Goal: Browse casually

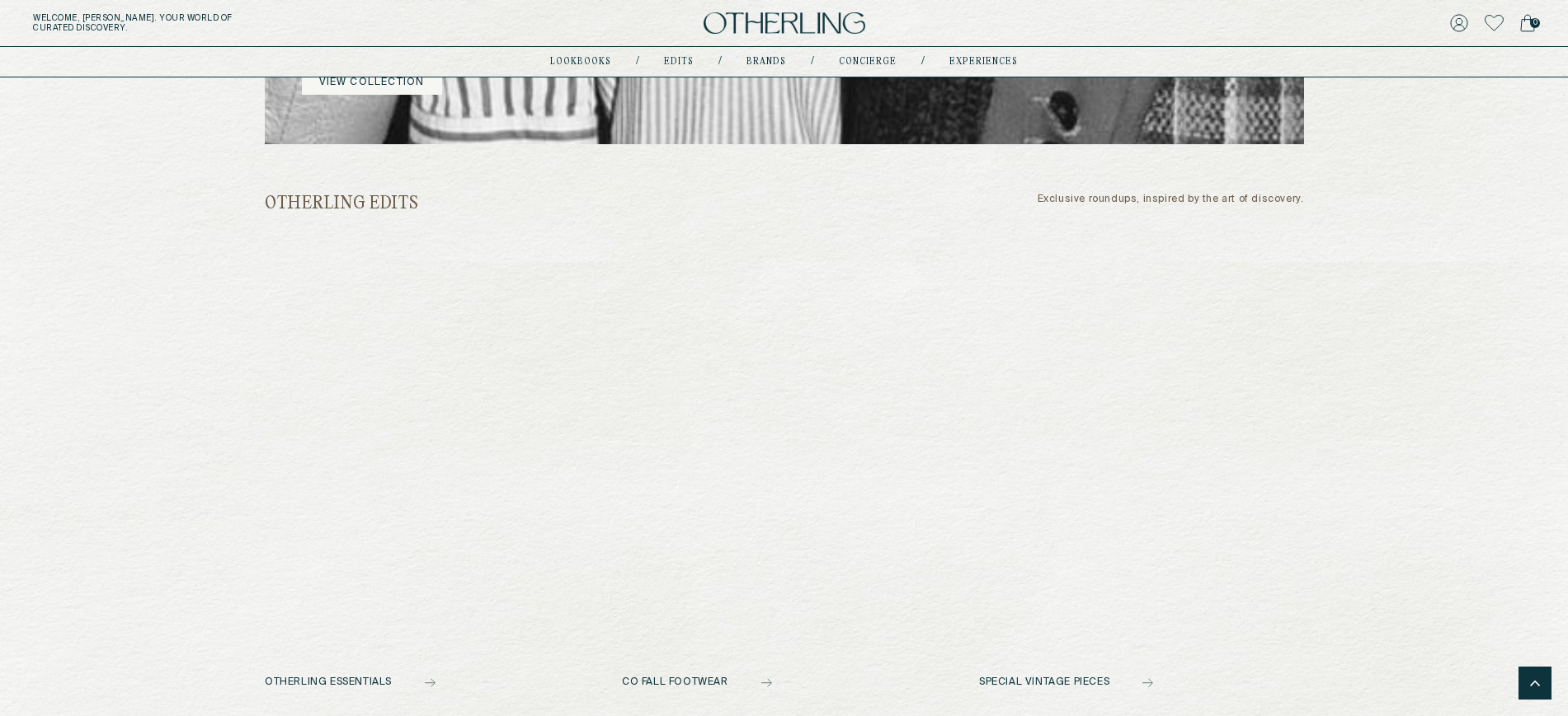
scroll to position [740, 0]
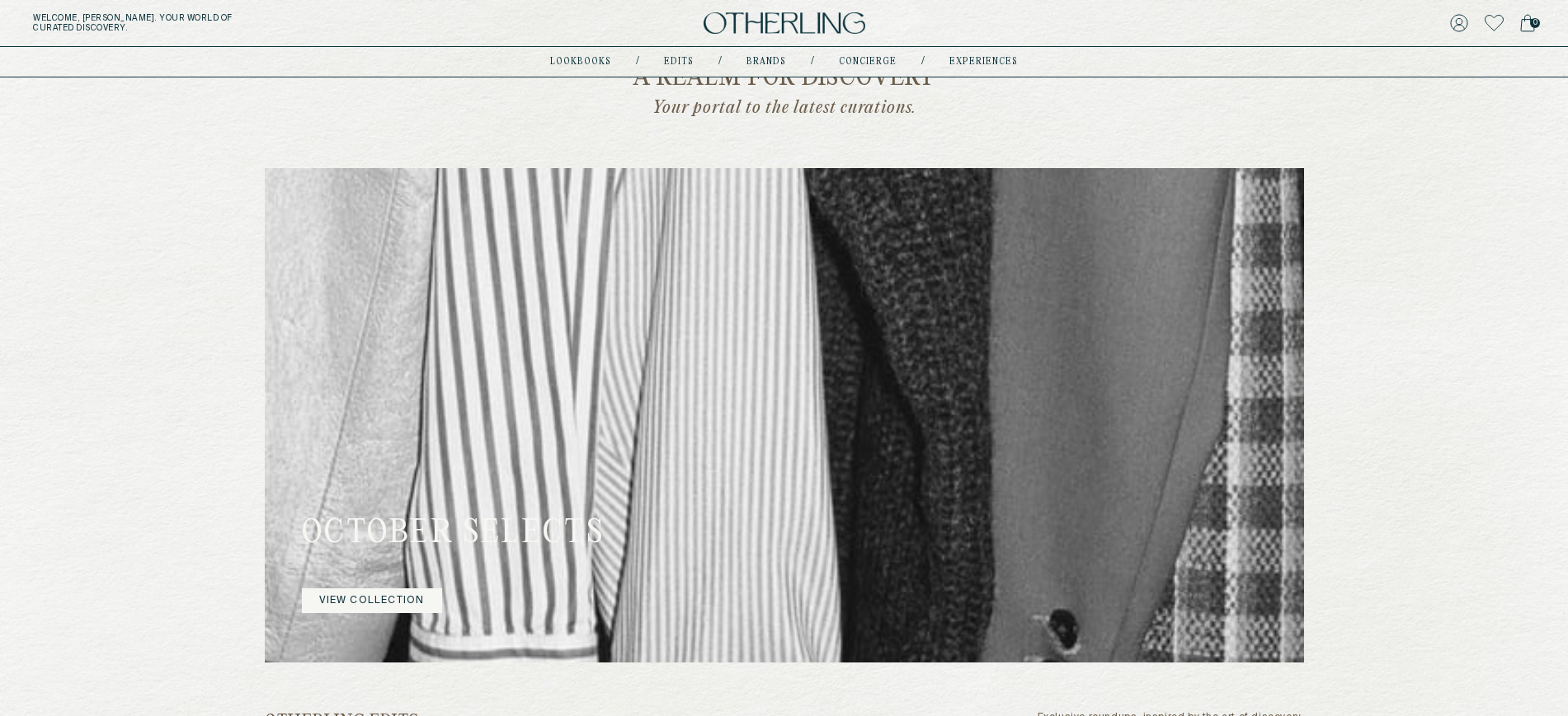
scroll to position [602, 0]
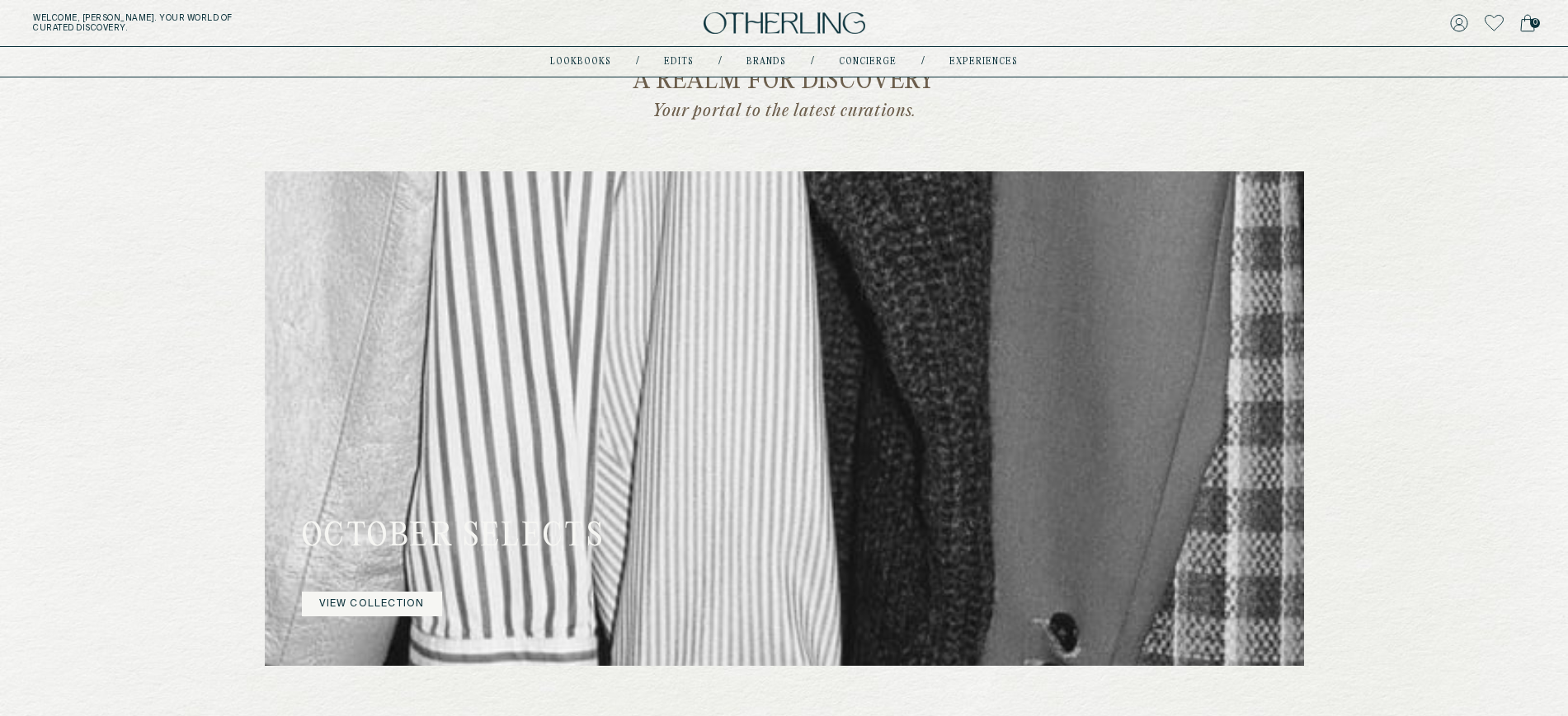
click at [353, 595] on link "VIEW COLLECTION" at bounding box center [372, 603] width 140 height 24
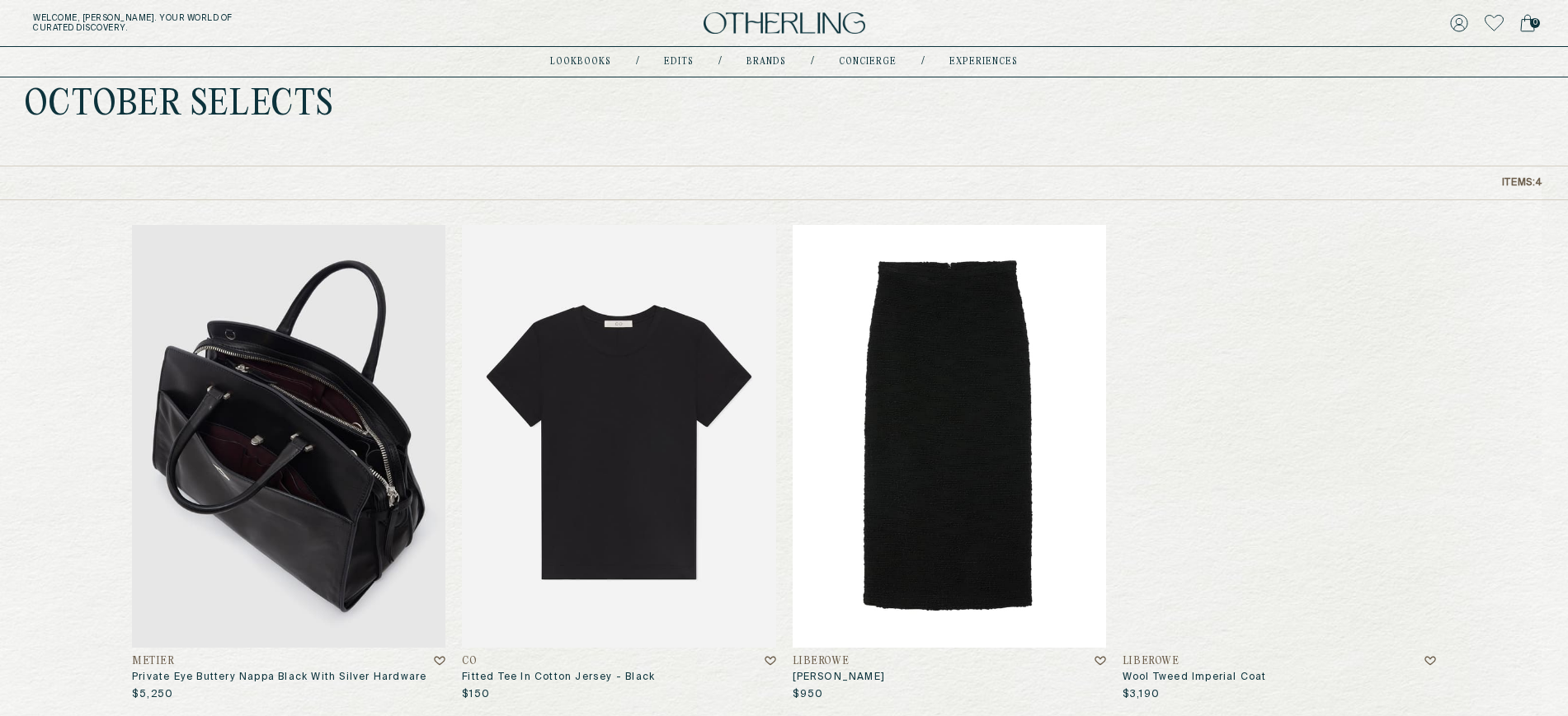
scroll to position [109, 0]
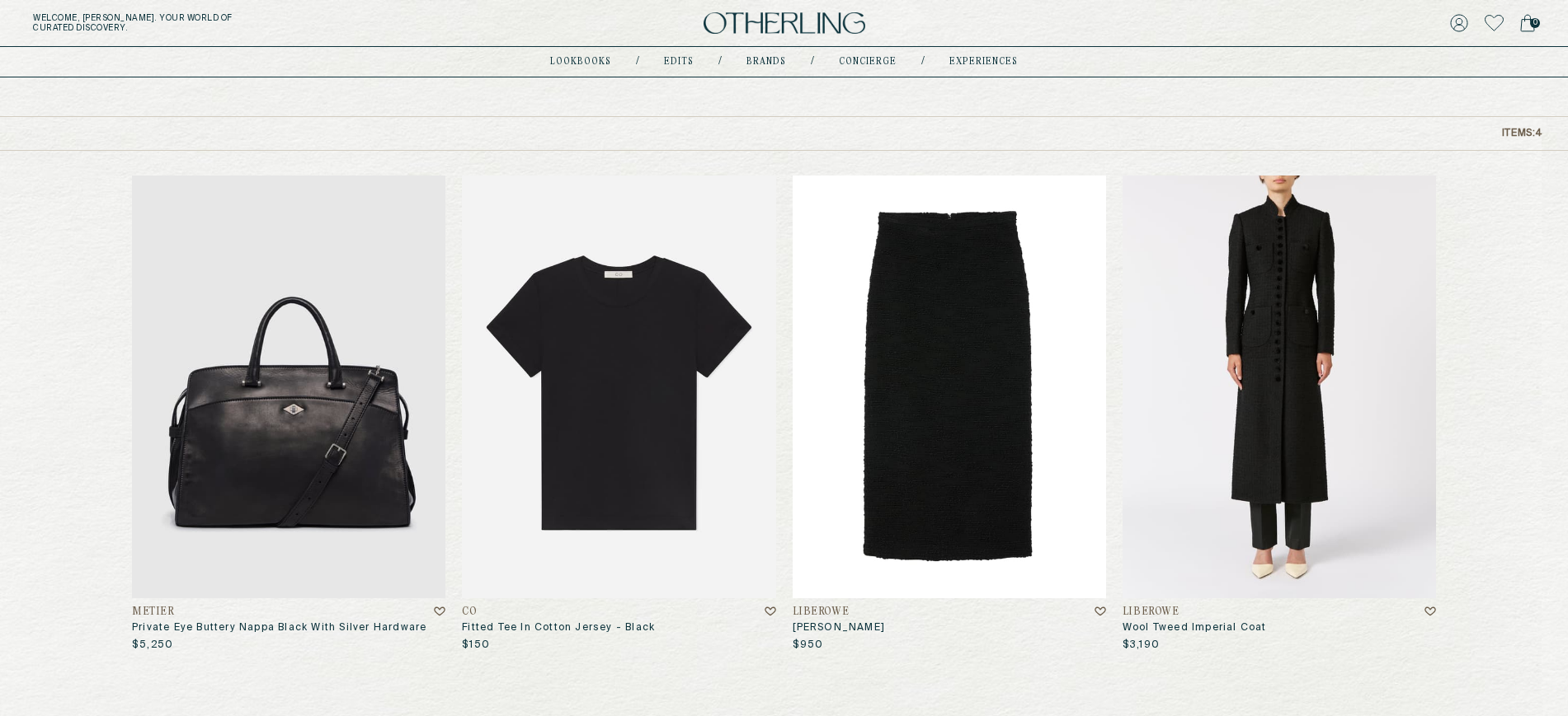
click at [1244, 341] on img at bounding box center [1279, 387] width 314 height 423
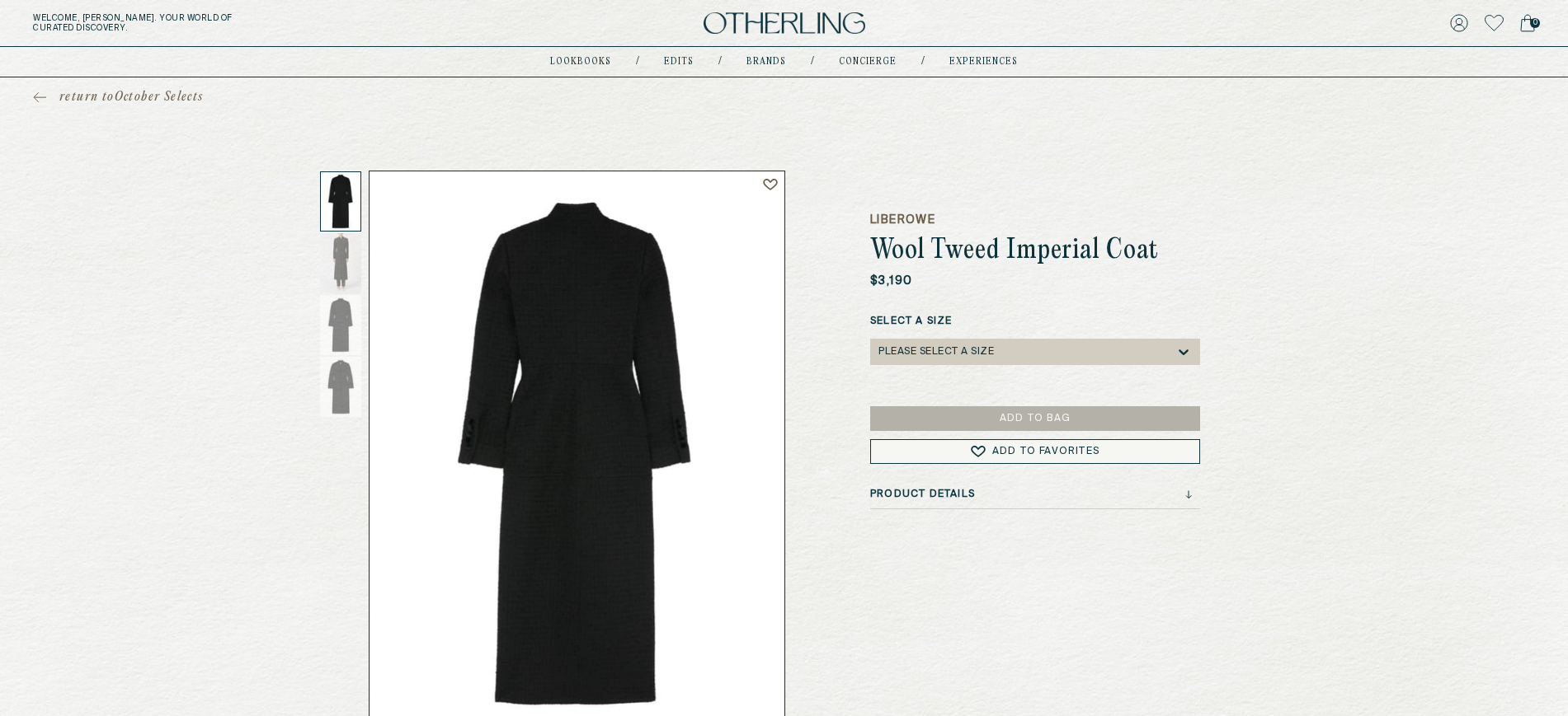
click at [42, 92] on icon at bounding box center [40, 97] width 13 height 12
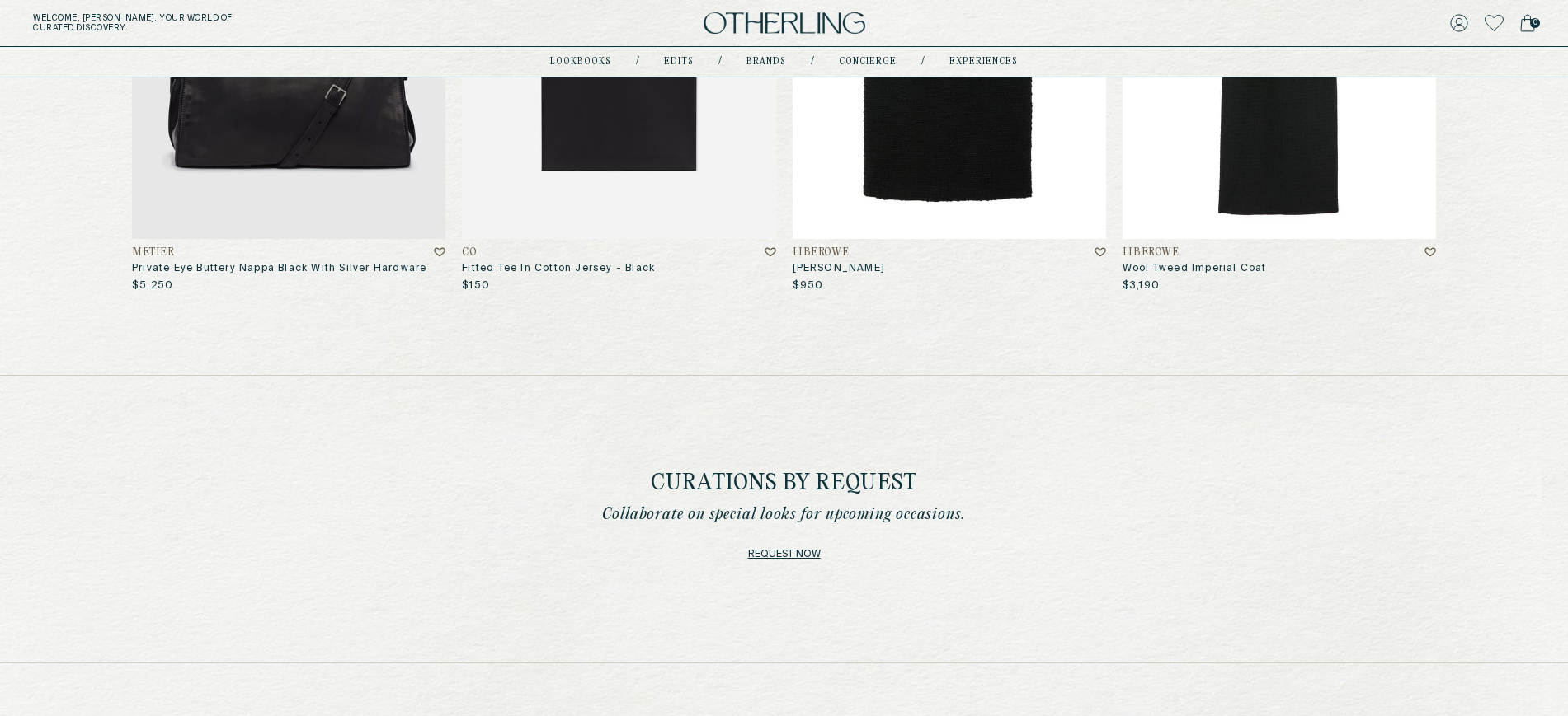
scroll to position [483, 0]
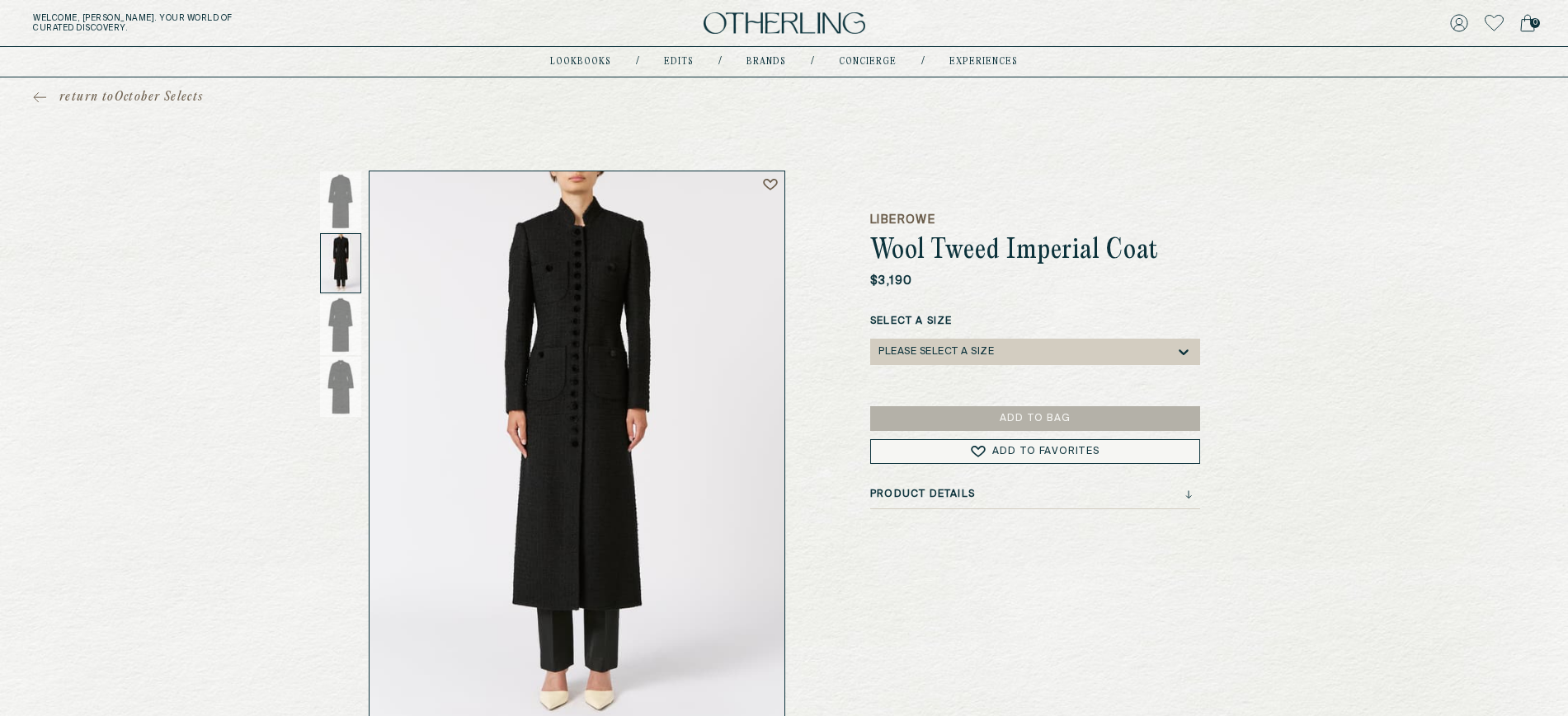
click at [161, 99] on span "return to October Selects" at bounding box center [132, 97] width 145 height 17
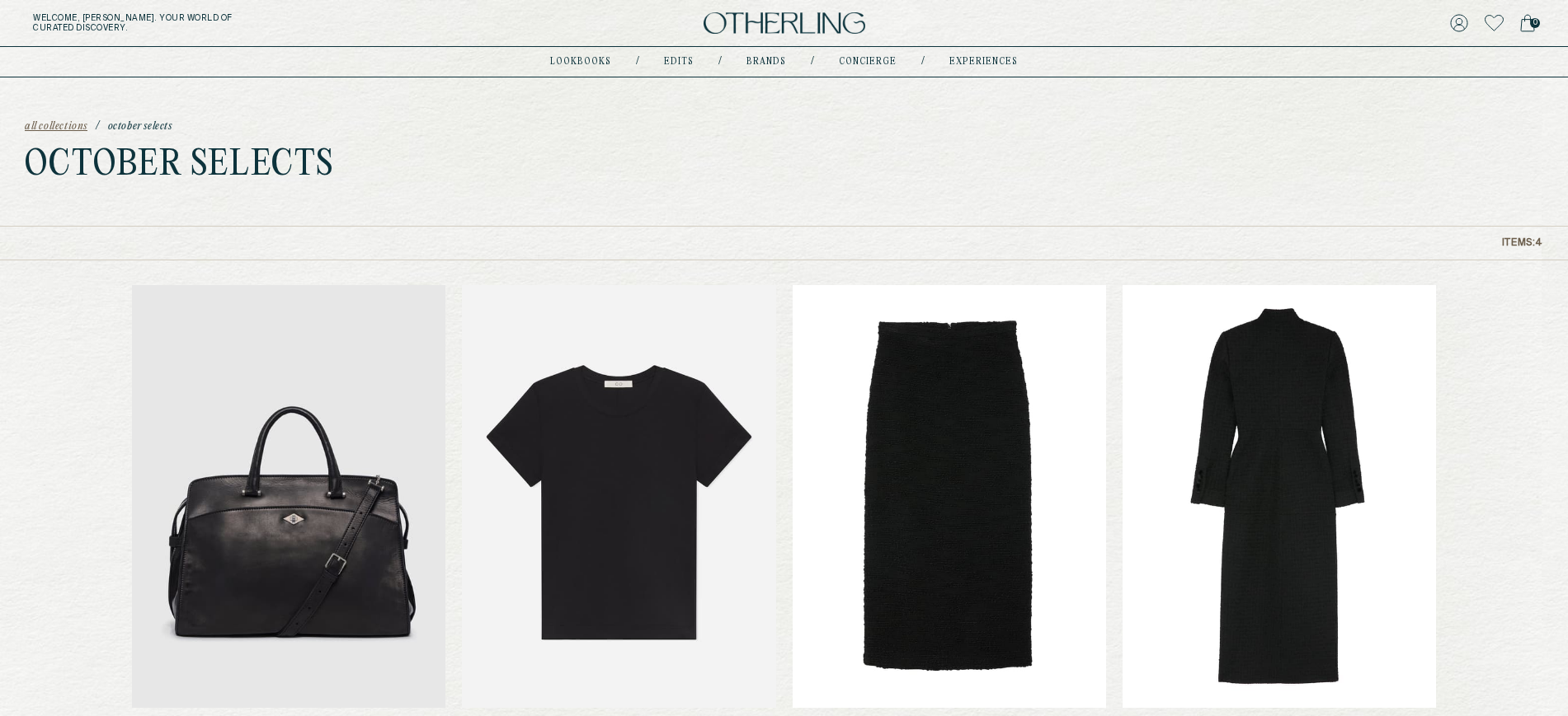
click at [61, 126] on span "all collections" at bounding box center [55, 127] width 63 height 12
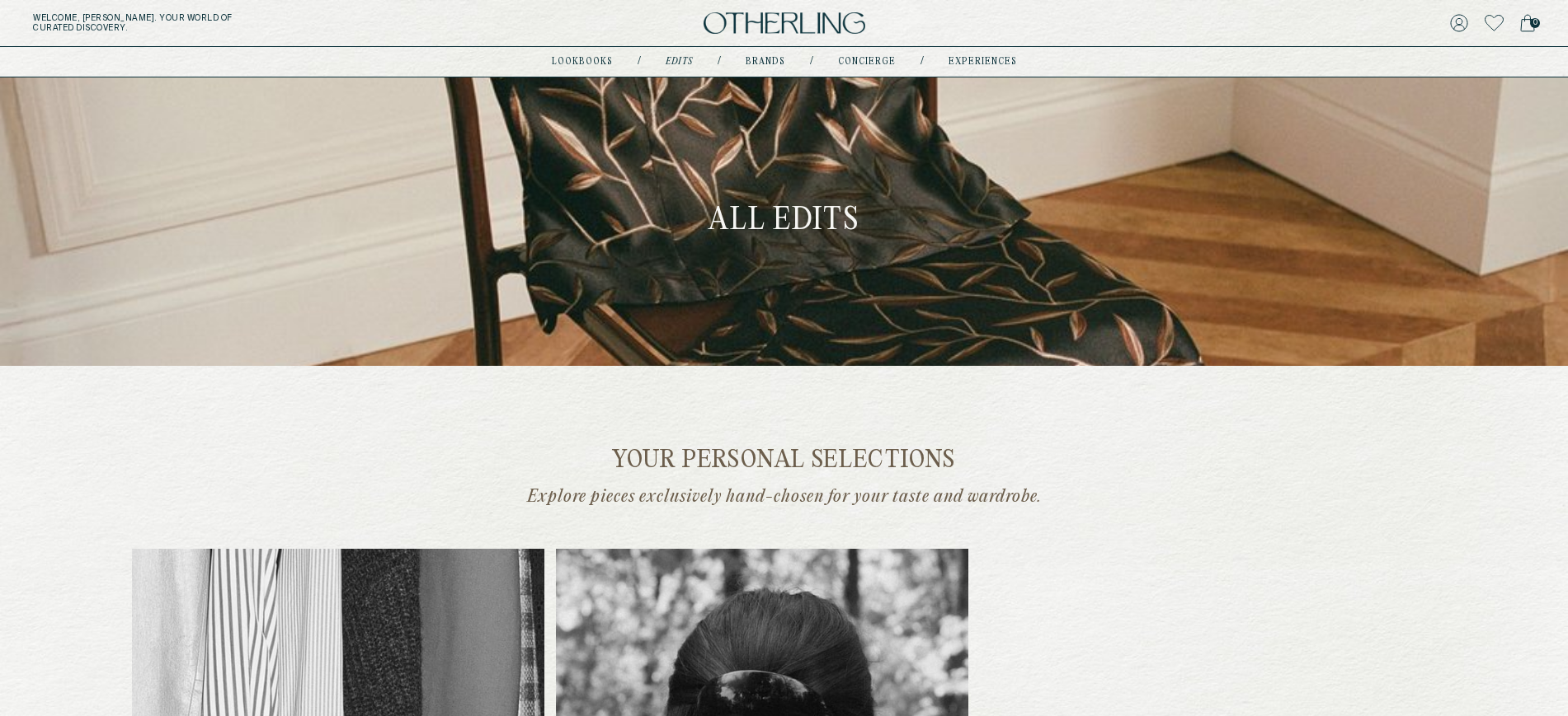
click at [778, 13] on img at bounding box center [784, 24] width 161 height 22
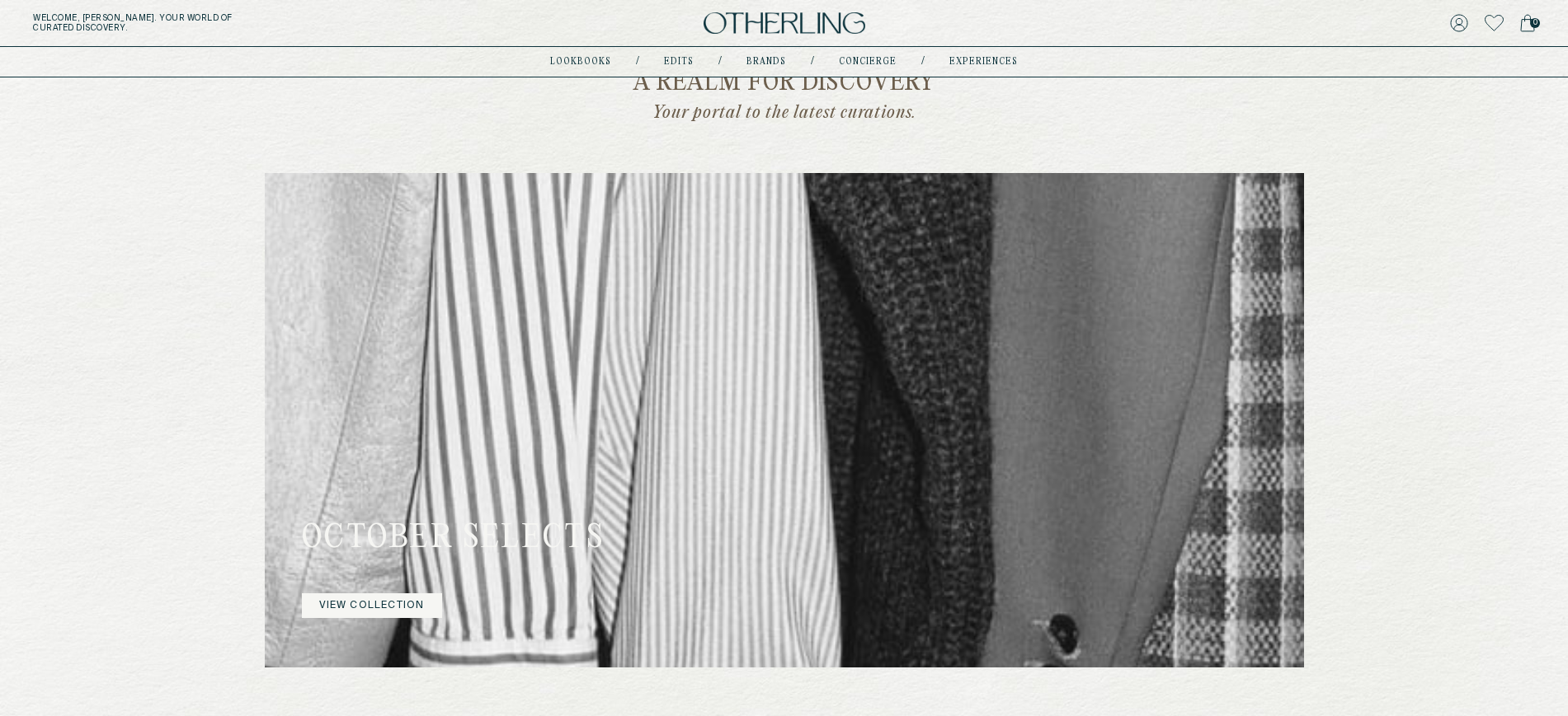
scroll to position [609, 0]
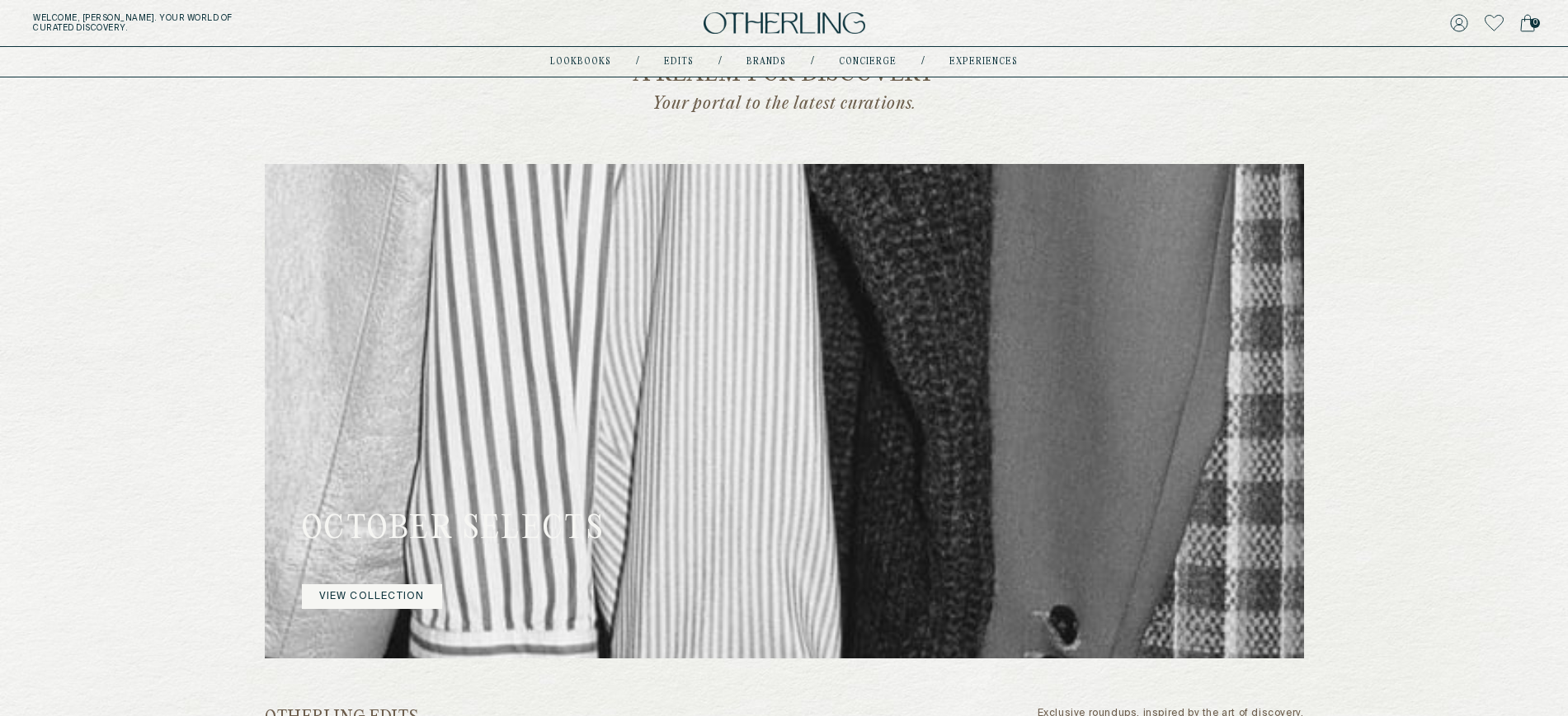
click at [362, 600] on link "VIEW COLLECTION" at bounding box center [372, 596] width 140 height 24
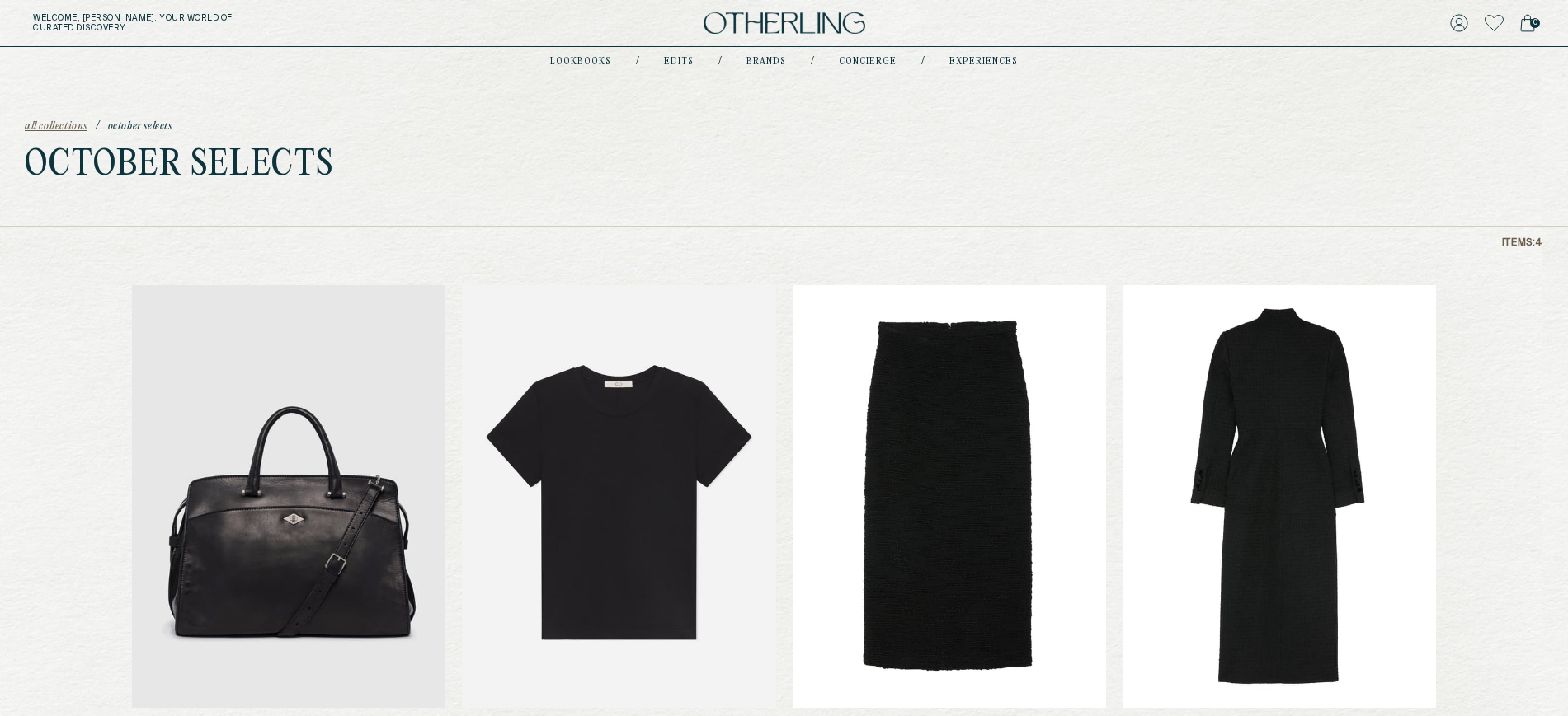
click at [60, 125] on span "all collections" at bounding box center [55, 127] width 63 height 12
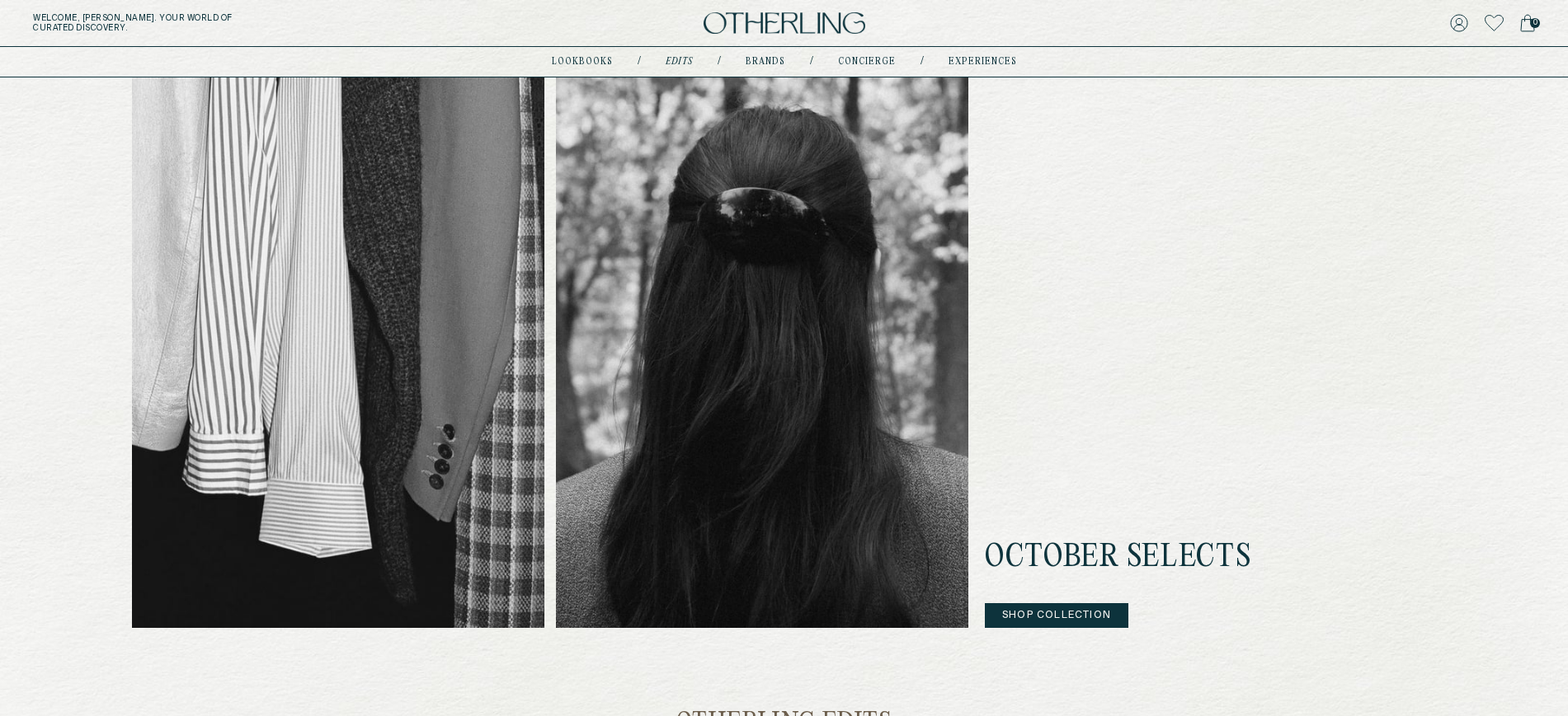
scroll to position [484, 0]
click at [1053, 613] on button "Shop Collection" at bounding box center [1056, 614] width 144 height 24
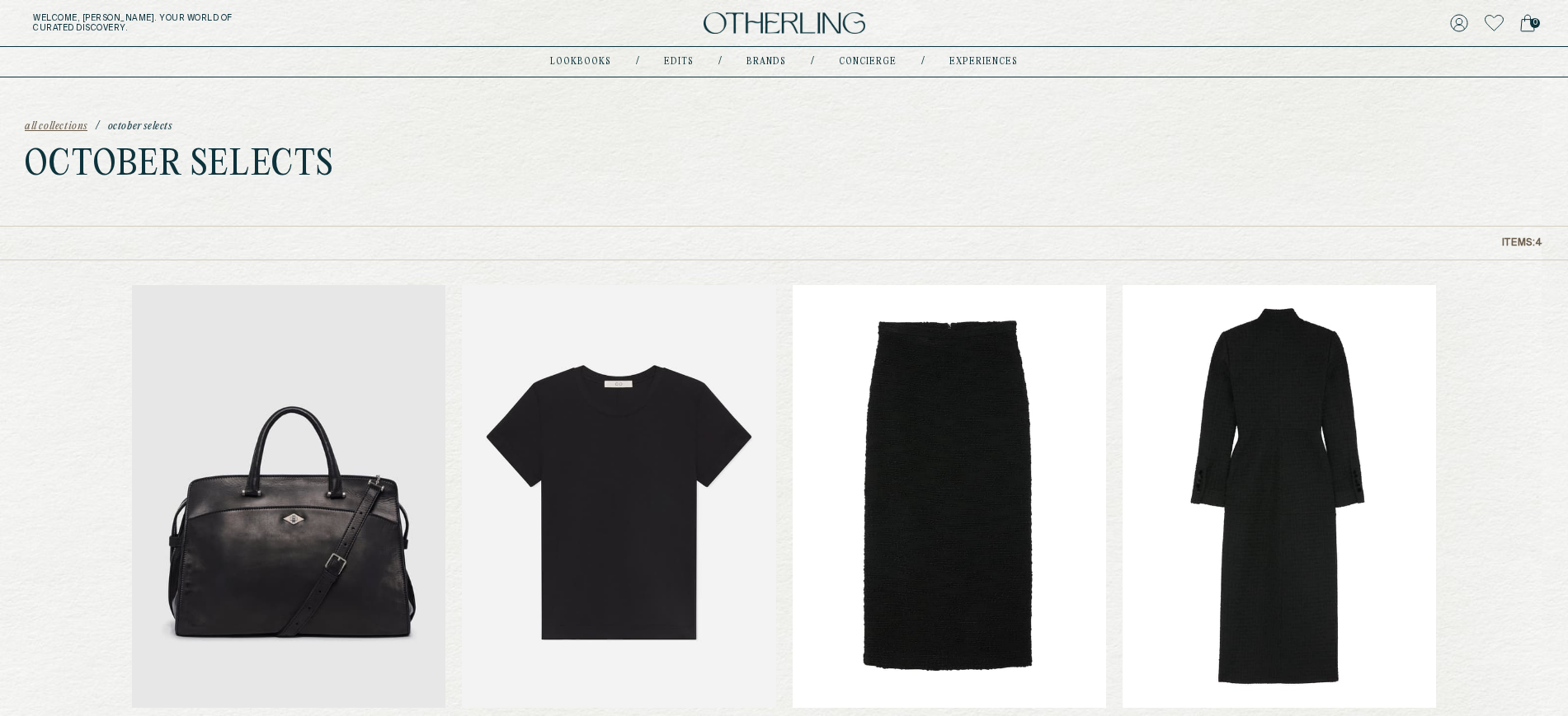
click at [39, 121] on span "all collections" at bounding box center [55, 127] width 63 height 12
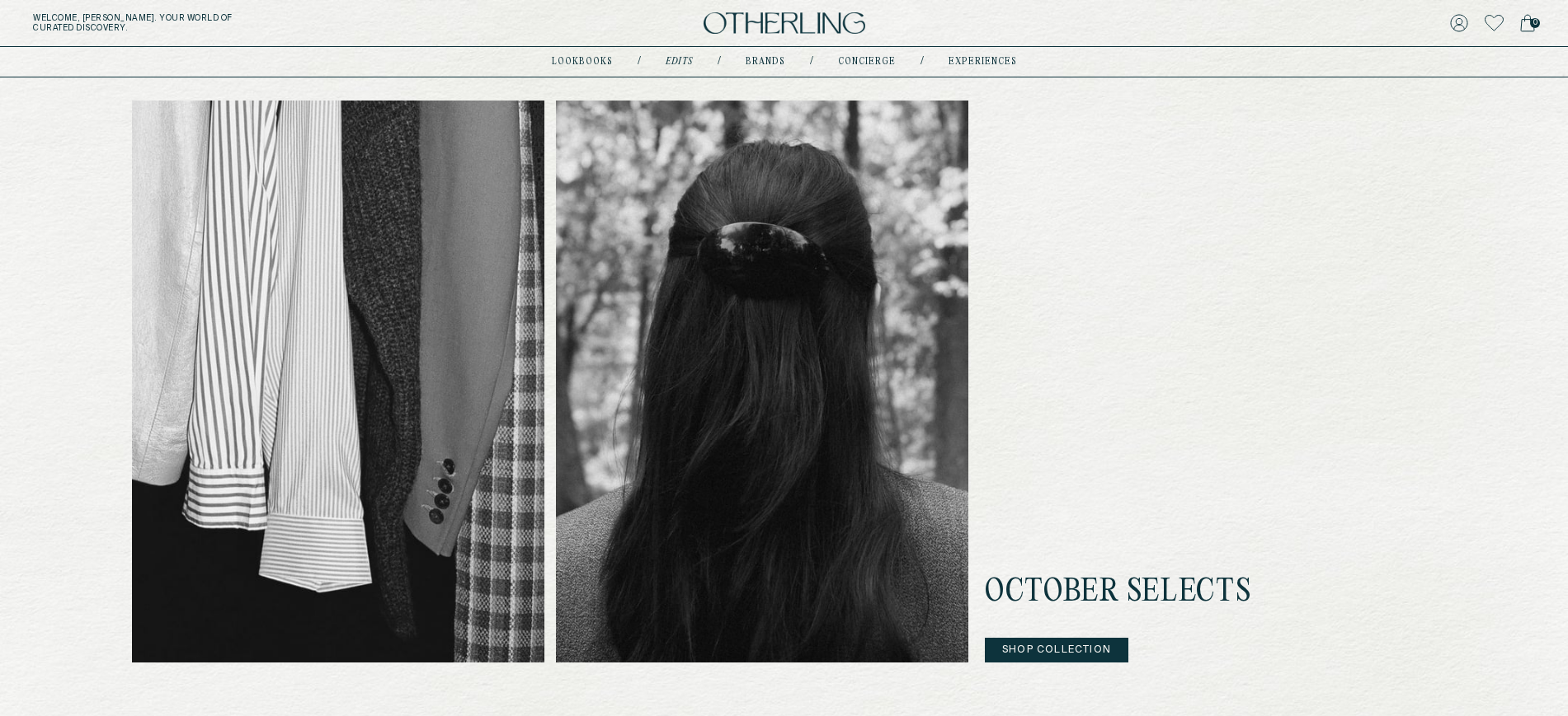
scroll to position [445, 0]
